Goal: Navigation & Orientation: Find specific page/section

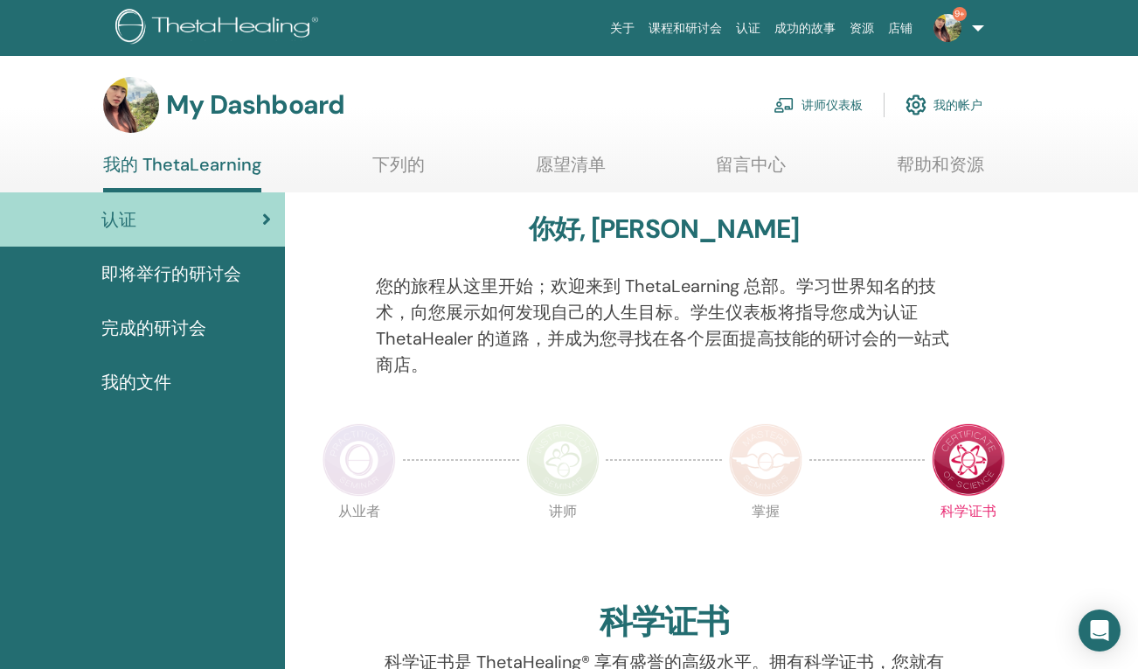
click at [830, 111] on link "讲师仪表板" at bounding box center [818, 105] width 89 height 38
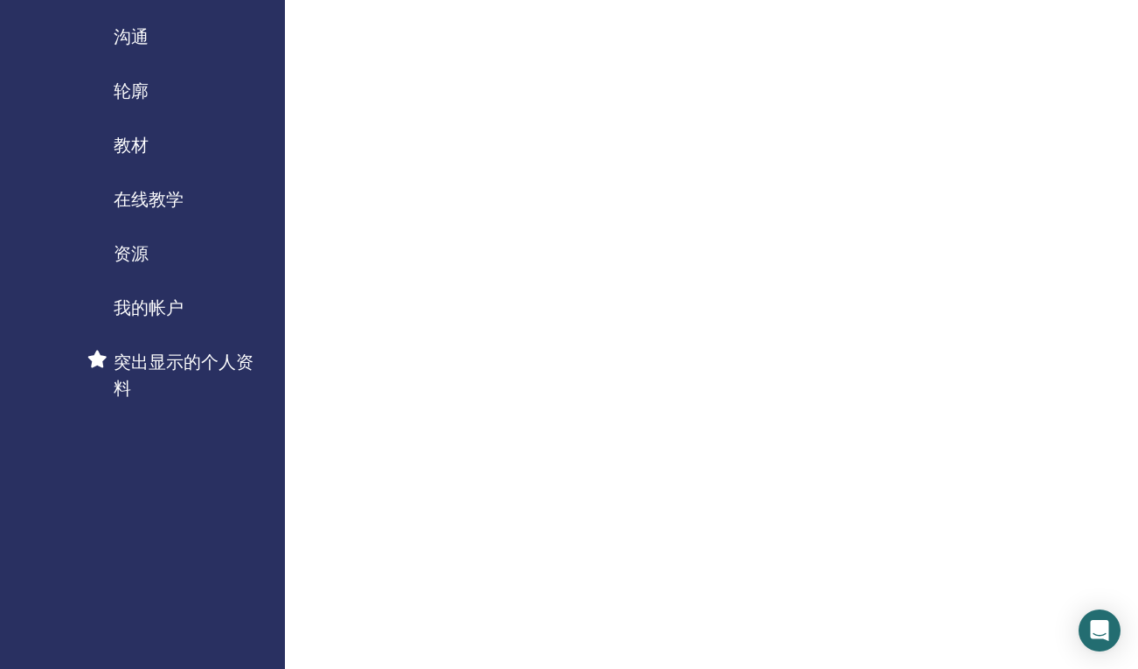
scroll to position [111, 0]
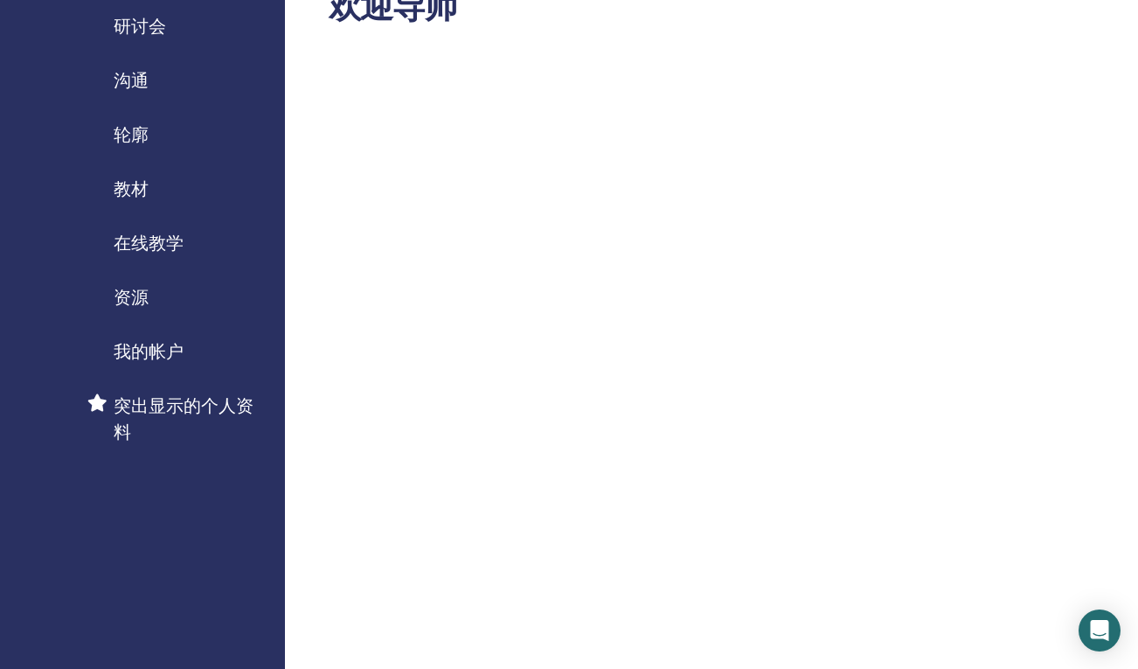
click at [130, 180] on span "教材" at bounding box center [131, 189] width 35 height 26
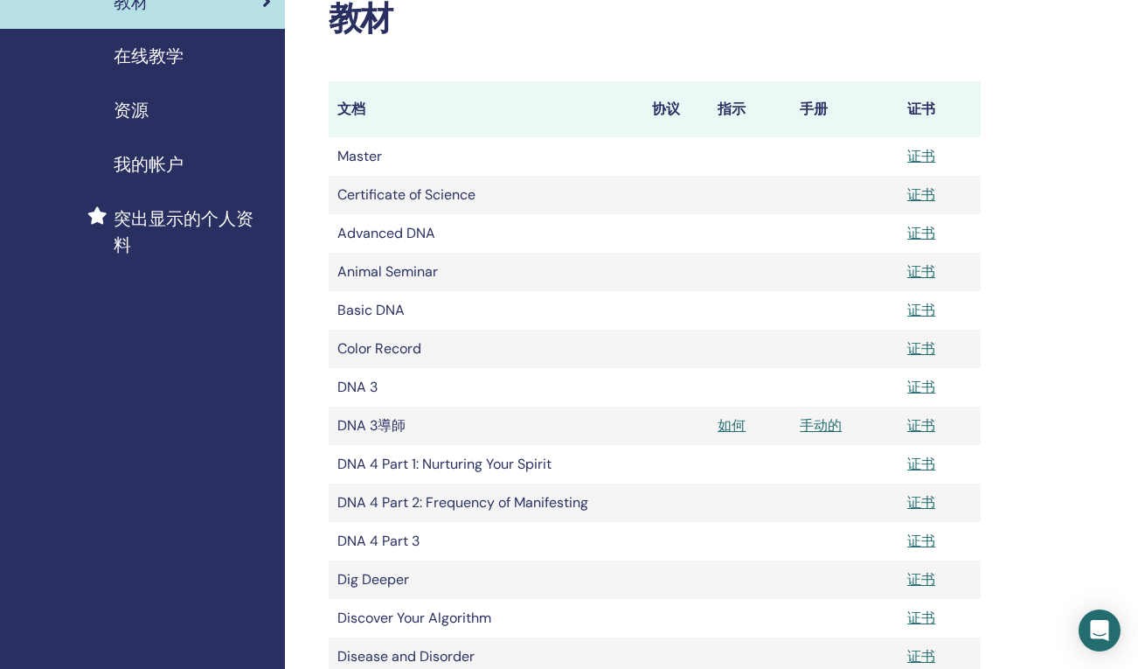
scroll to position [303, 0]
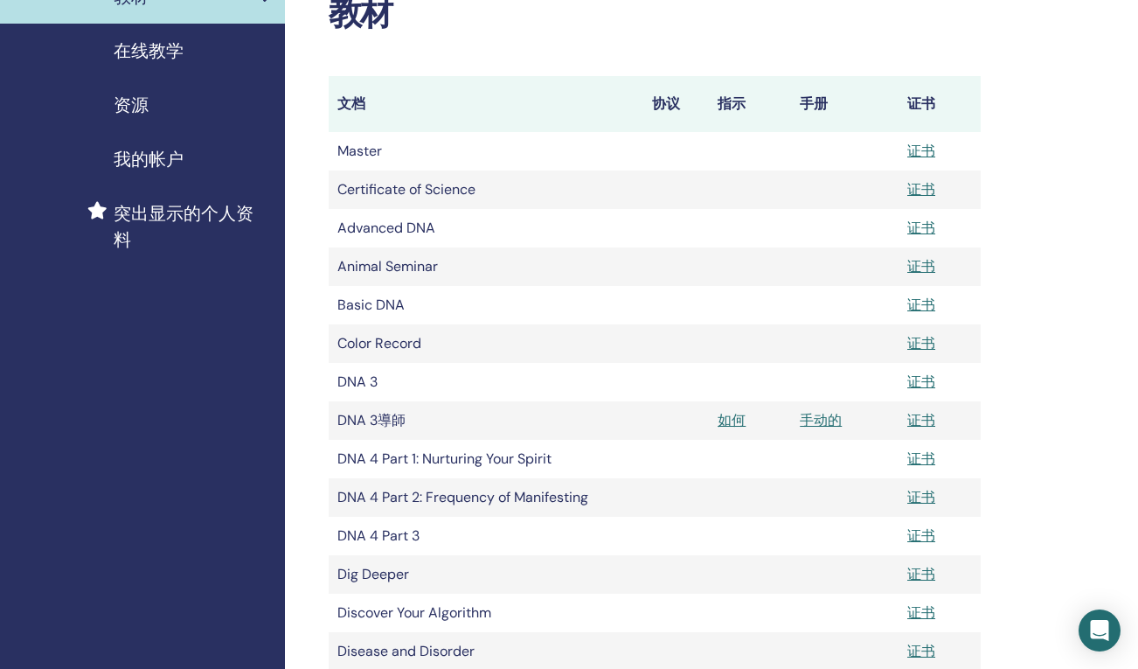
click at [137, 105] on span "资源" at bounding box center [131, 105] width 35 height 26
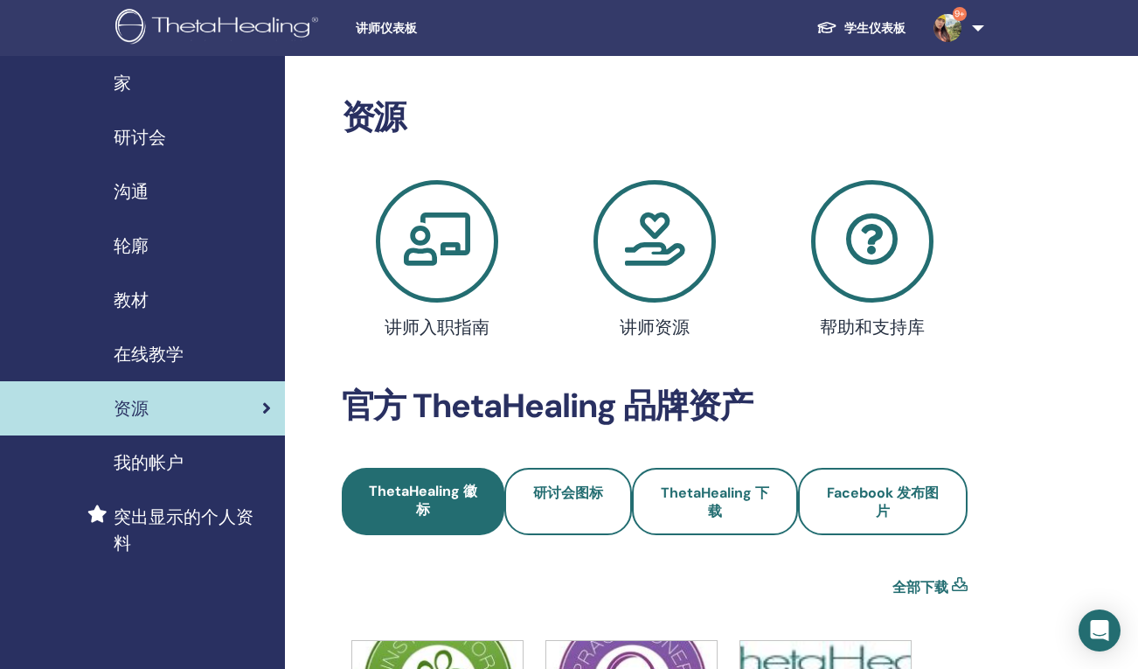
click at [130, 306] on span "教材" at bounding box center [131, 300] width 35 height 26
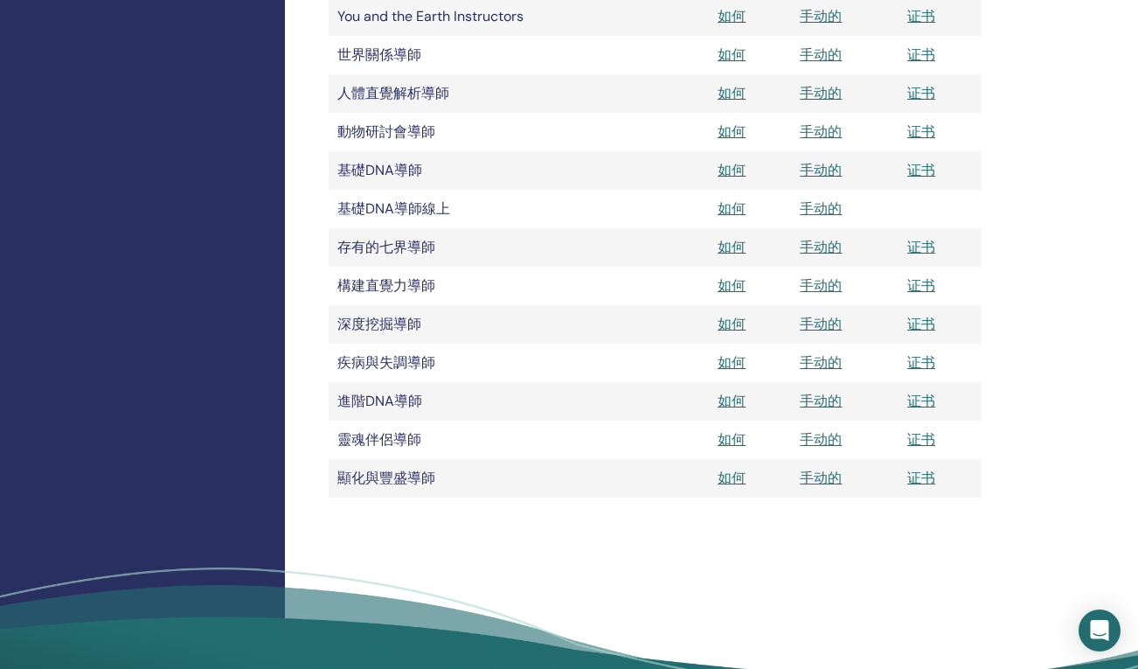
scroll to position [1855, 0]
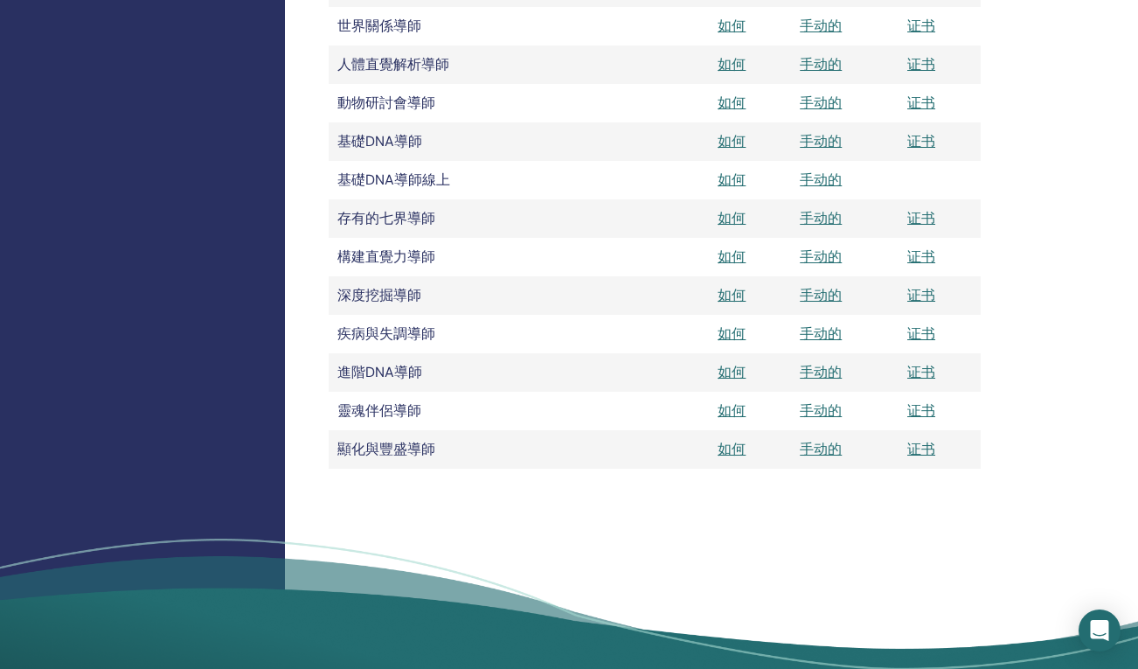
click at [824, 215] on link "手动的" at bounding box center [821, 218] width 42 height 18
